Goal: Communication & Community: Connect with others

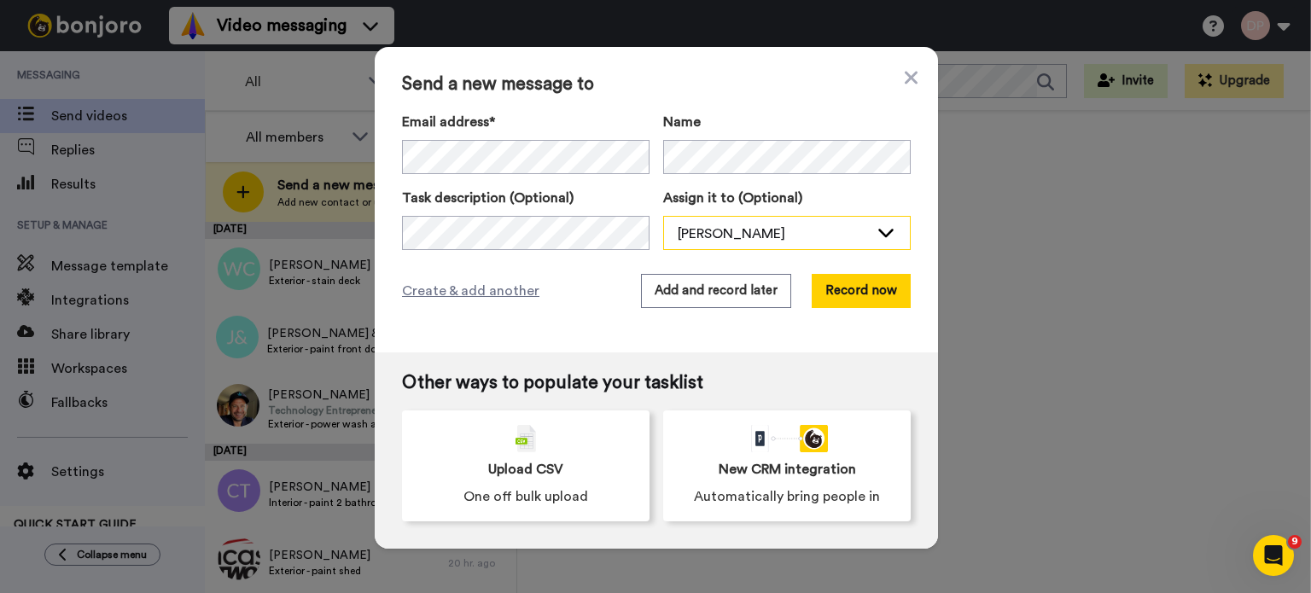
click at [731, 235] on div "[PERSON_NAME]" at bounding box center [773, 234] width 191 height 20
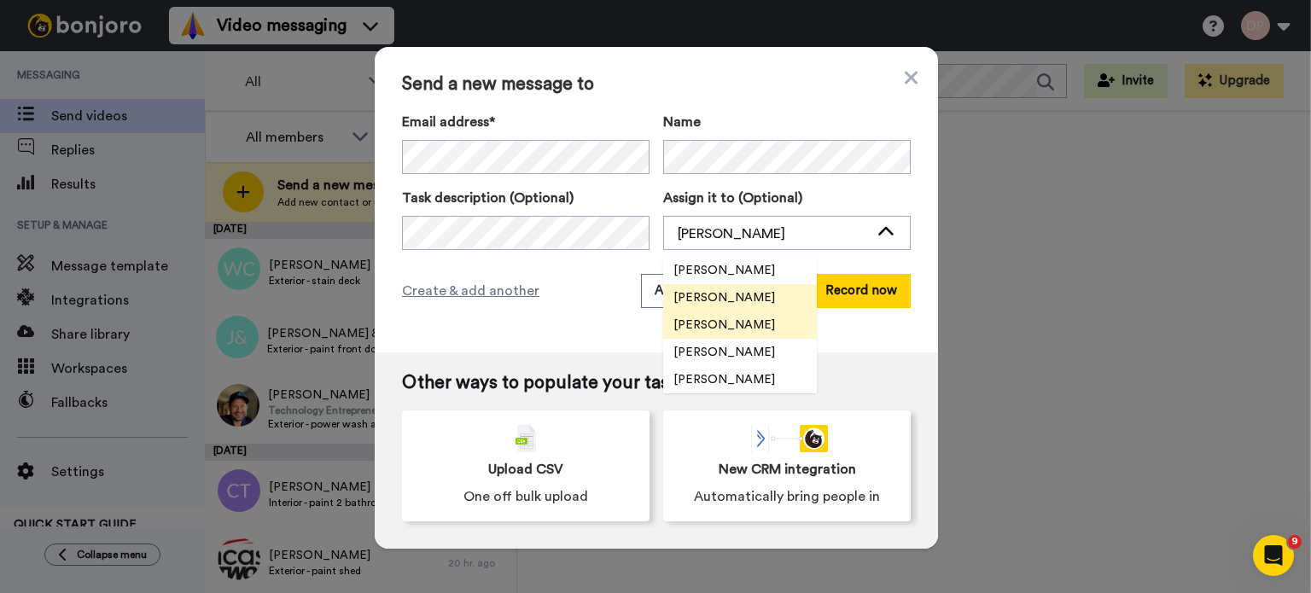
click at [743, 323] on span "[PERSON_NAME]" at bounding box center [724, 325] width 122 height 17
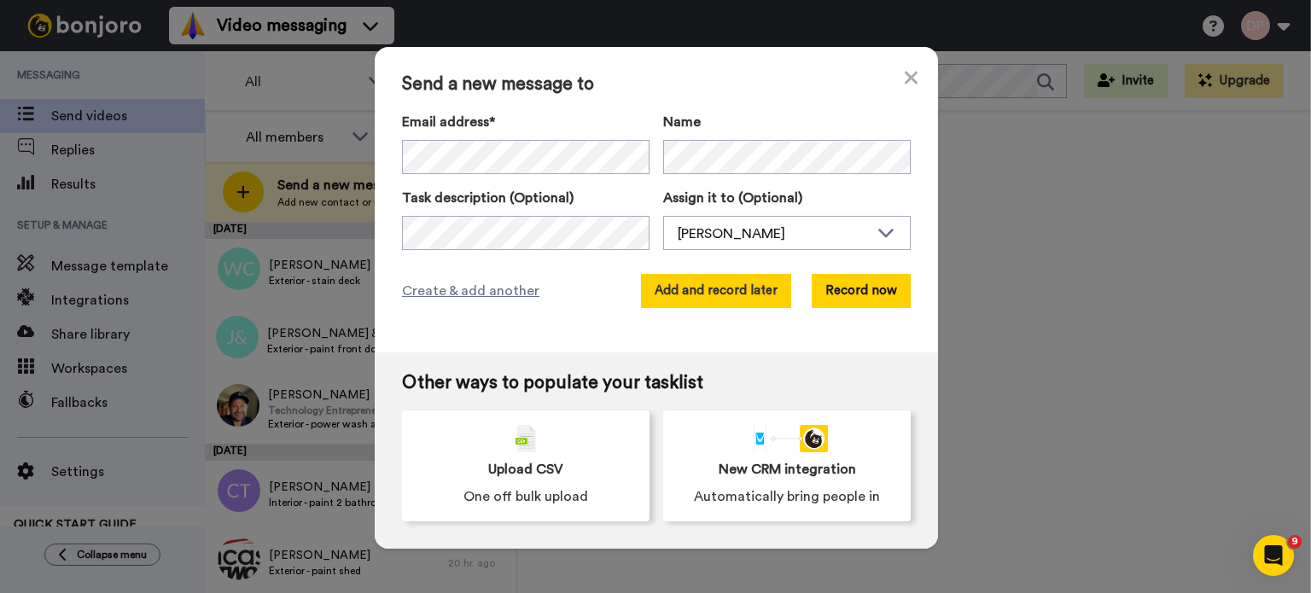
click at [731, 292] on button "Add and record later" at bounding box center [716, 291] width 150 height 34
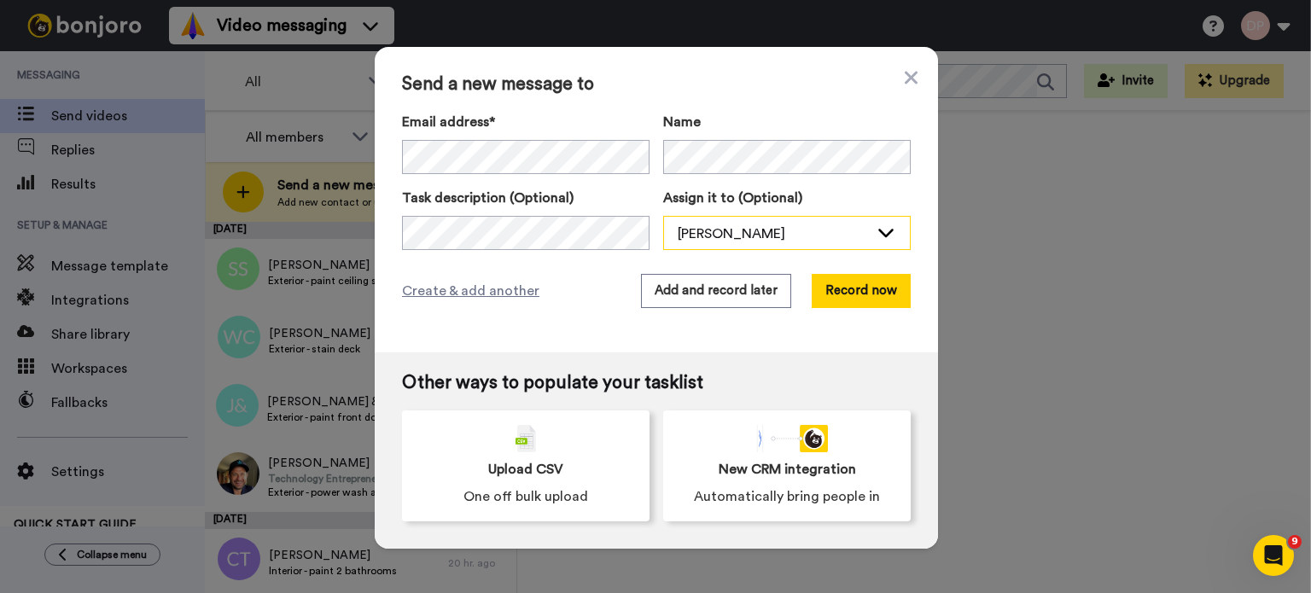
click at [679, 234] on div "[PERSON_NAME]" at bounding box center [773, 234] width 191 height 20
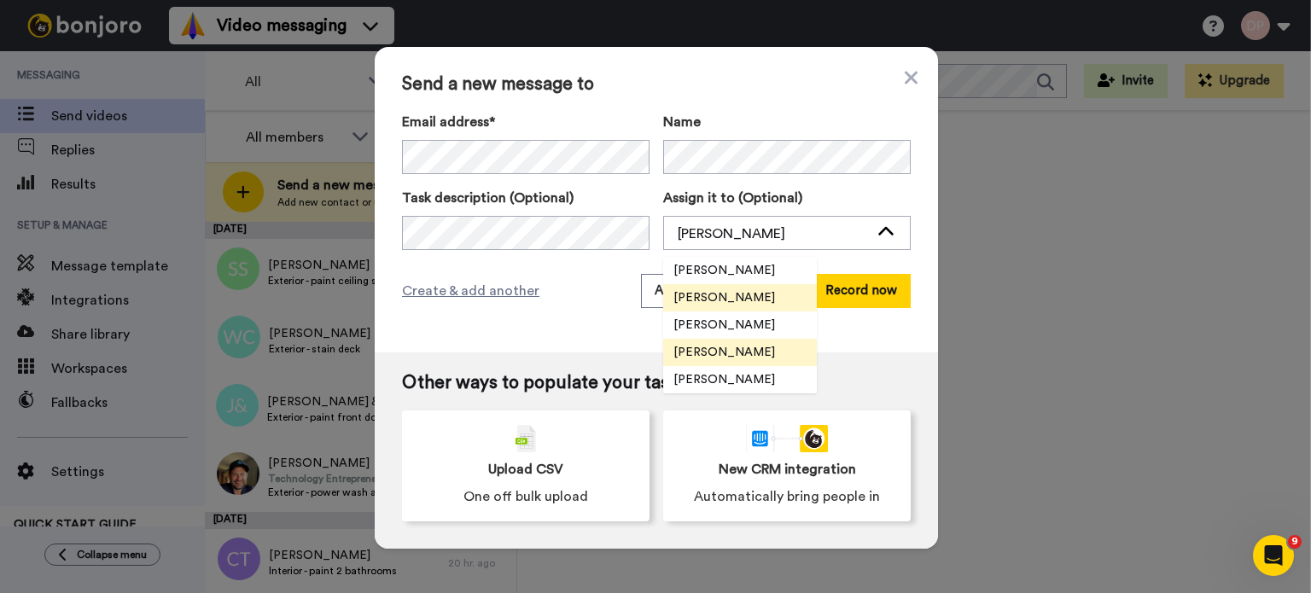
click at [703, 345] on span "[PERSON_NAME]" at bounding box center [724, 352] width 122 height 17
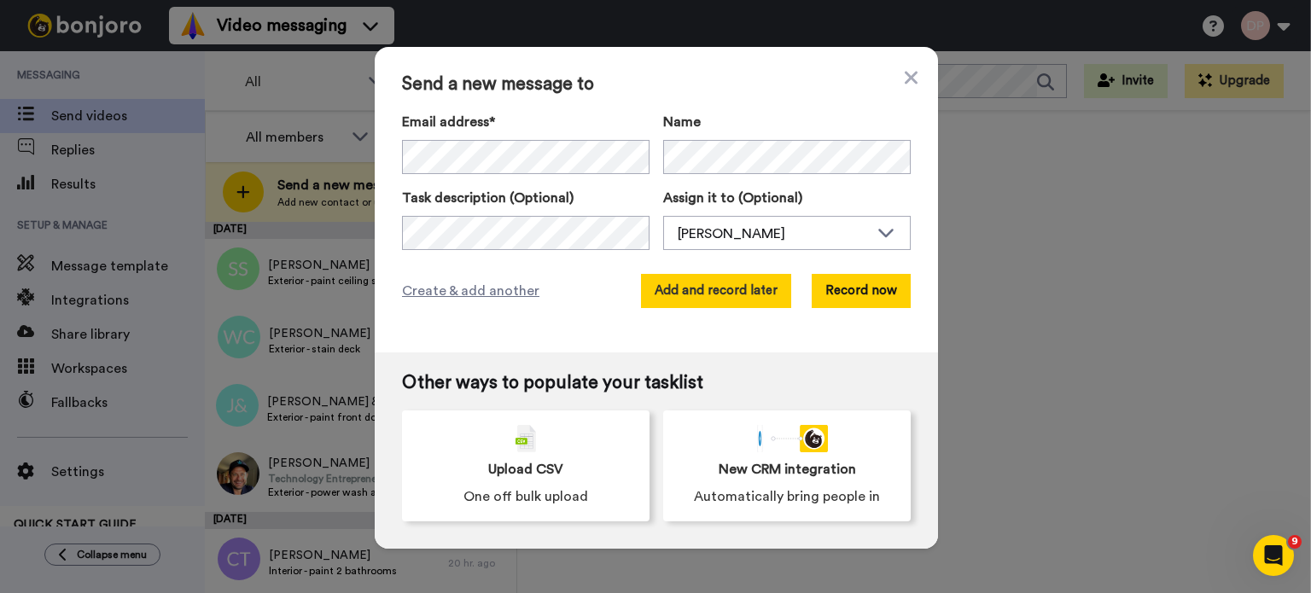
click at [692, 294] on button "Add and record later" at bounding box center [716, 291] width 150 height 34
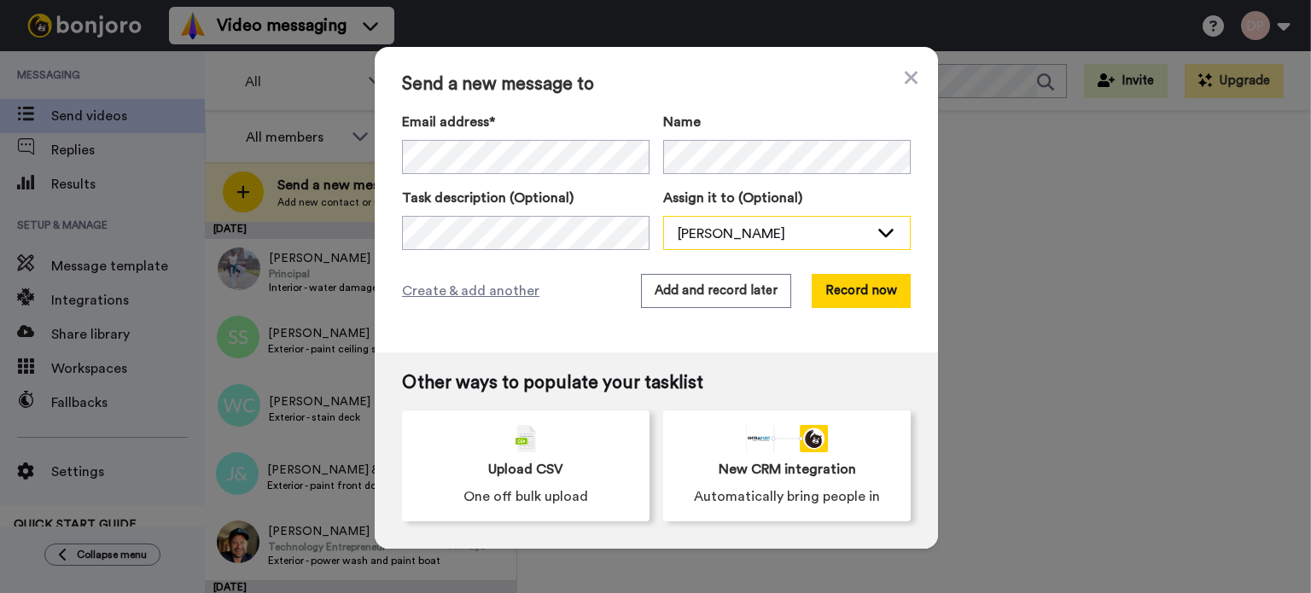
click at [720, 228] on div "[PERSON_NAME]" at bounding box center [773, 234] width 191 height 20
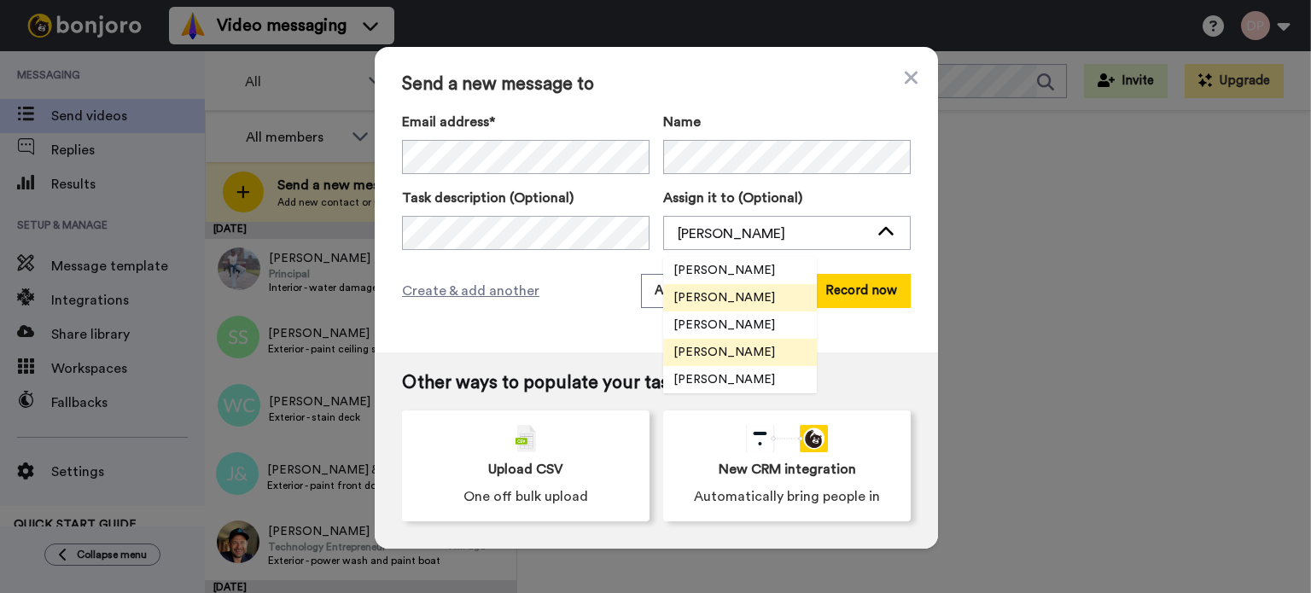
click at [707, 355] on span "[PERSON_NAME]" at bounding box center [724, 352] width 122 height 17
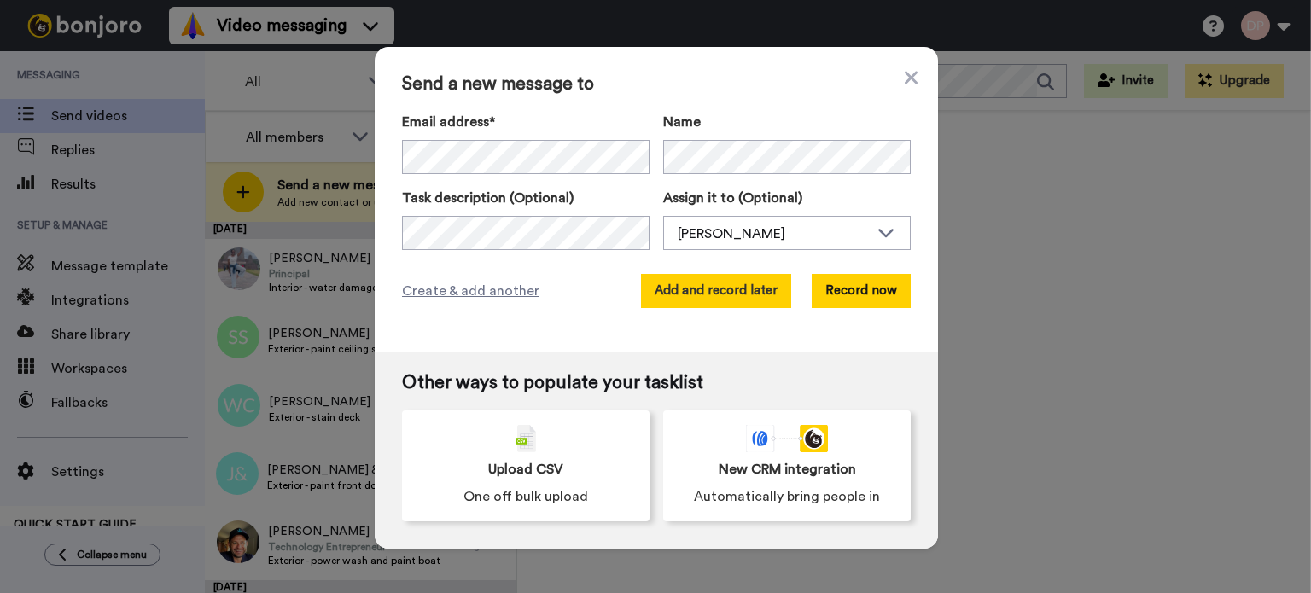
click at [714, 292] on button "Add and record later" at bounding box center [716, 291] width 150 height 34
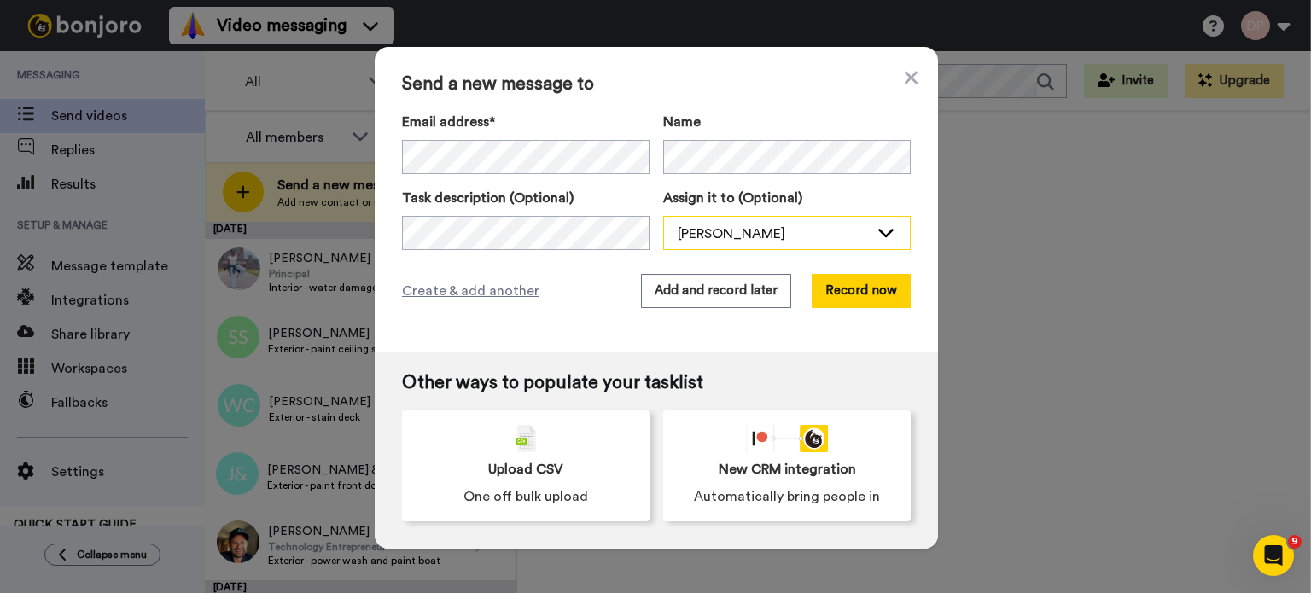
click at [716, 228] on div "[PERSON_NAME]" at bounding box center [773, 234] width 191 height 20
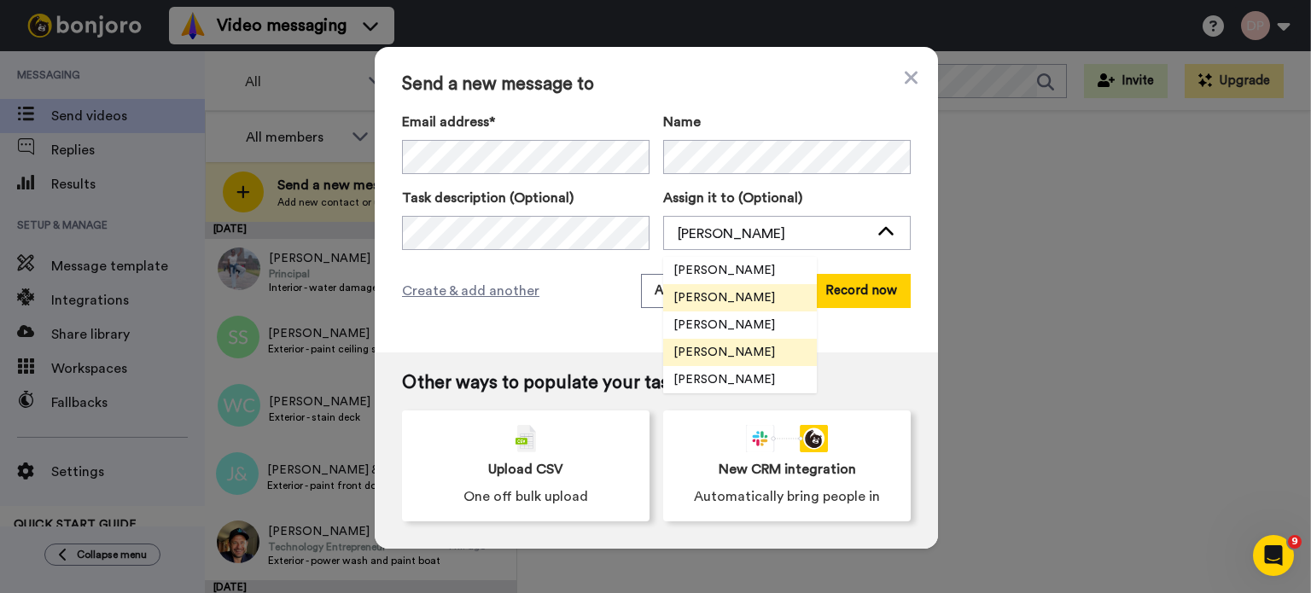
click at [731, 351] on span "[PERSON_NAME]" at bounding box center [724, 352] width 122 height 17
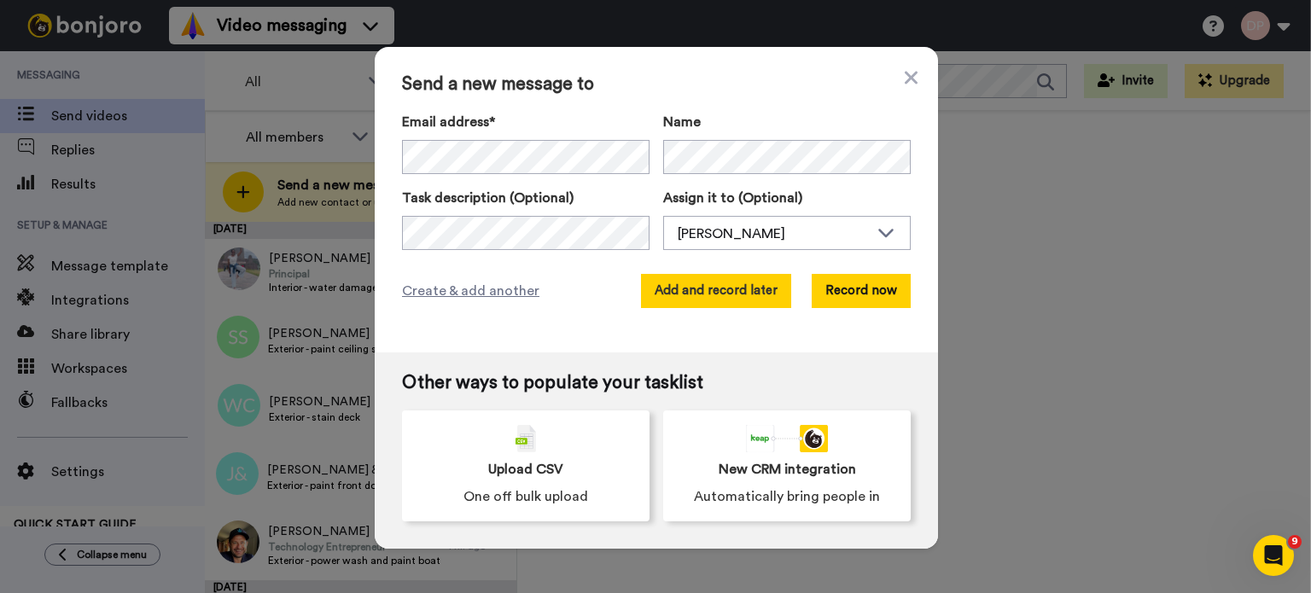
click at [713, 291] on button "Add and record later" at bounding box center [716, 291] width 150 height 34
